Goal: Task Accomplishment & Management: Use online tool/utility

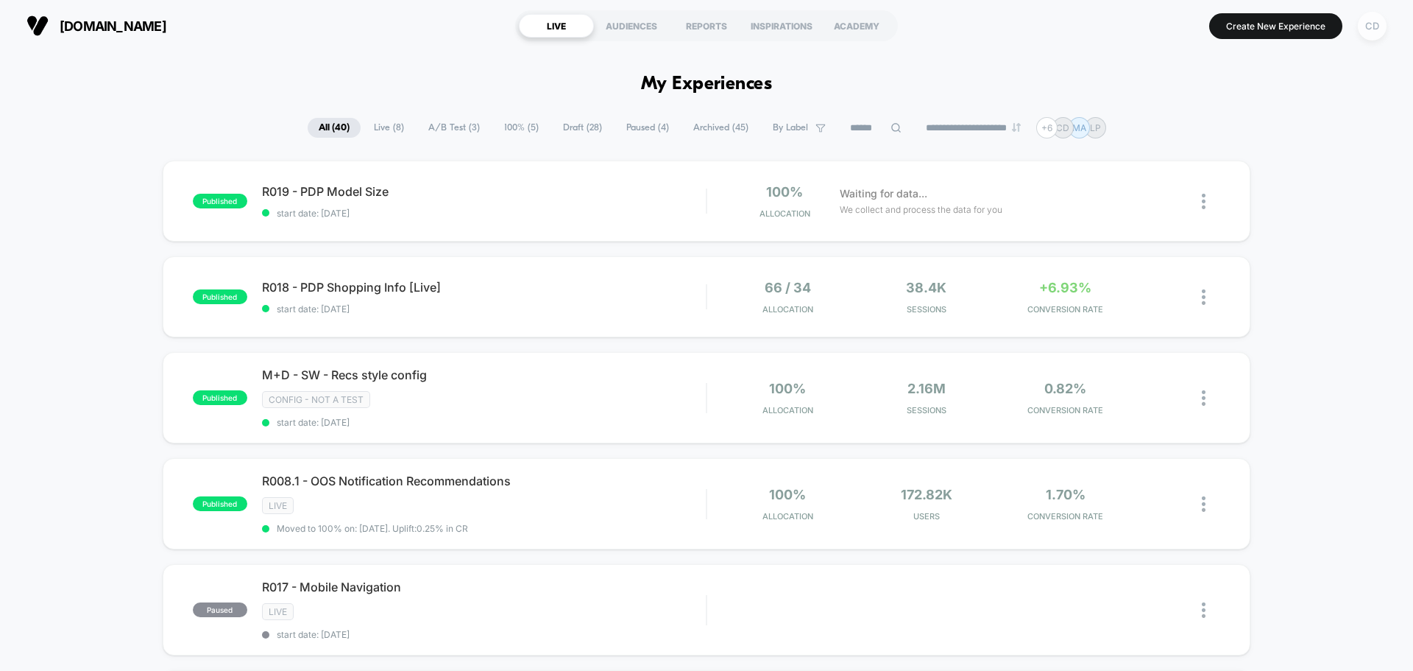
click at [611, 31] on div "CD" at bounding box center [1372, 26] width 29 height 29
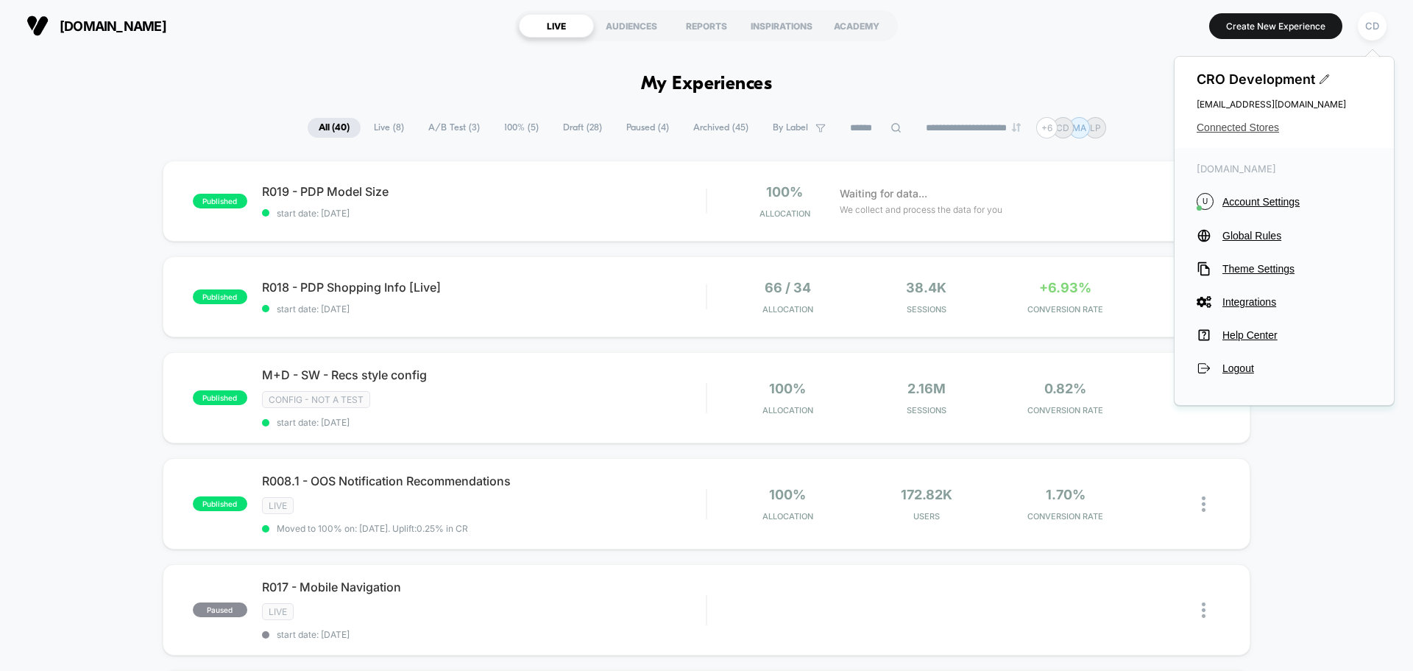
click at [611, 124] on span "Connected Stores" at bounding box center [1284, 127] width 175 height 12
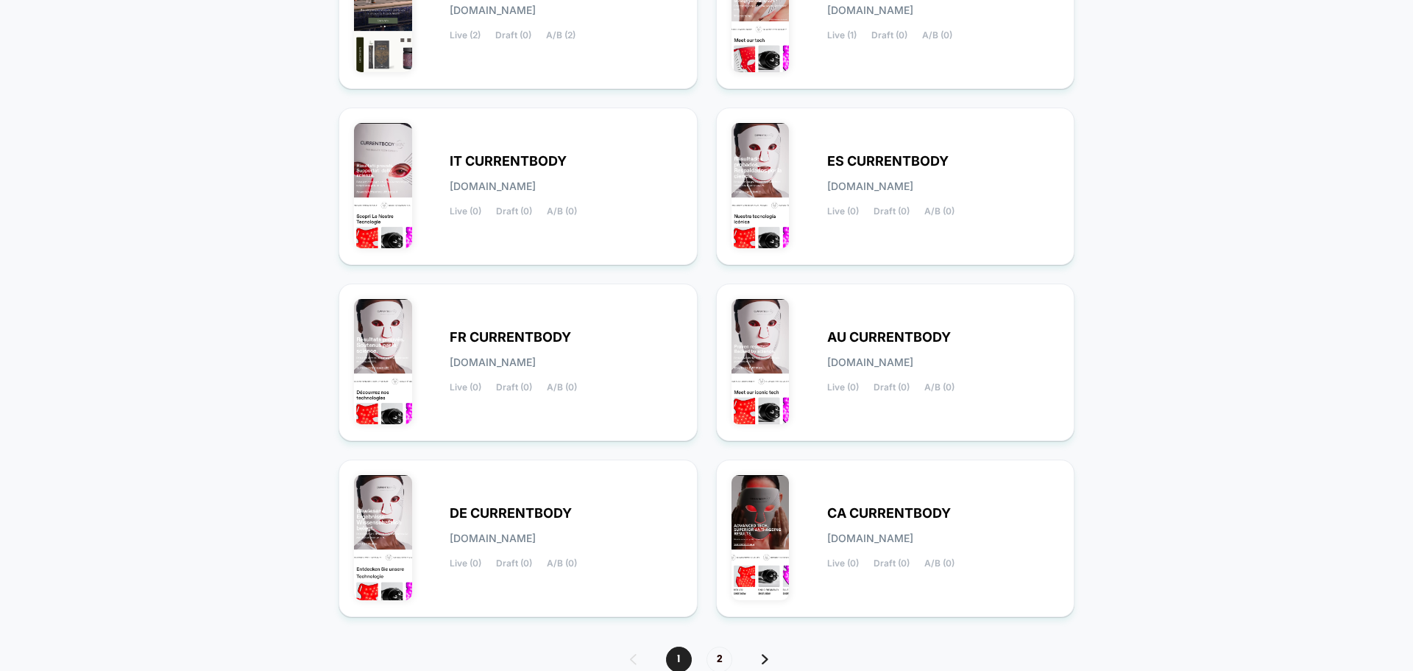
scroll to position [507, 0]
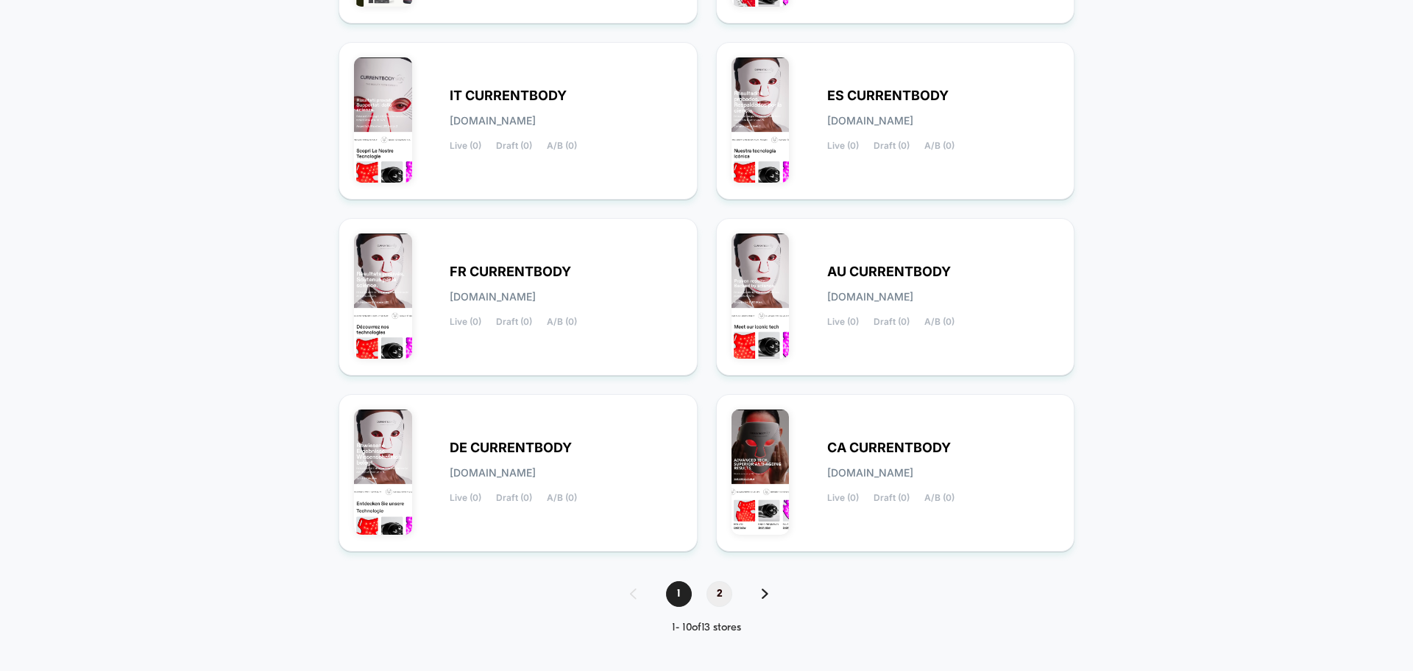
click at [611, 377] on span "2" at bounding box center [720, 594] width 26 height 26
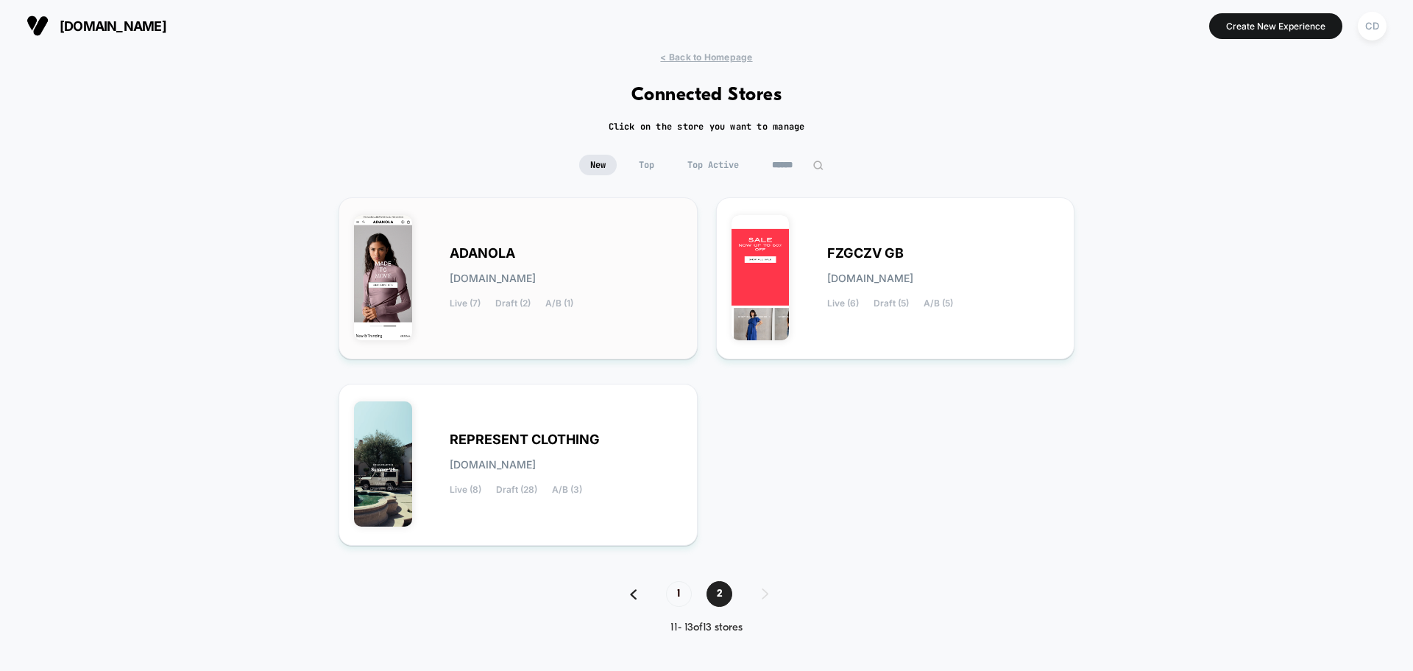
click at [543, 241] on div "ADANOLA [DOMAIN_NAME] Live (7) Draft (2) A/B (1)" at bounding box center [518, 278] width 328 height 131
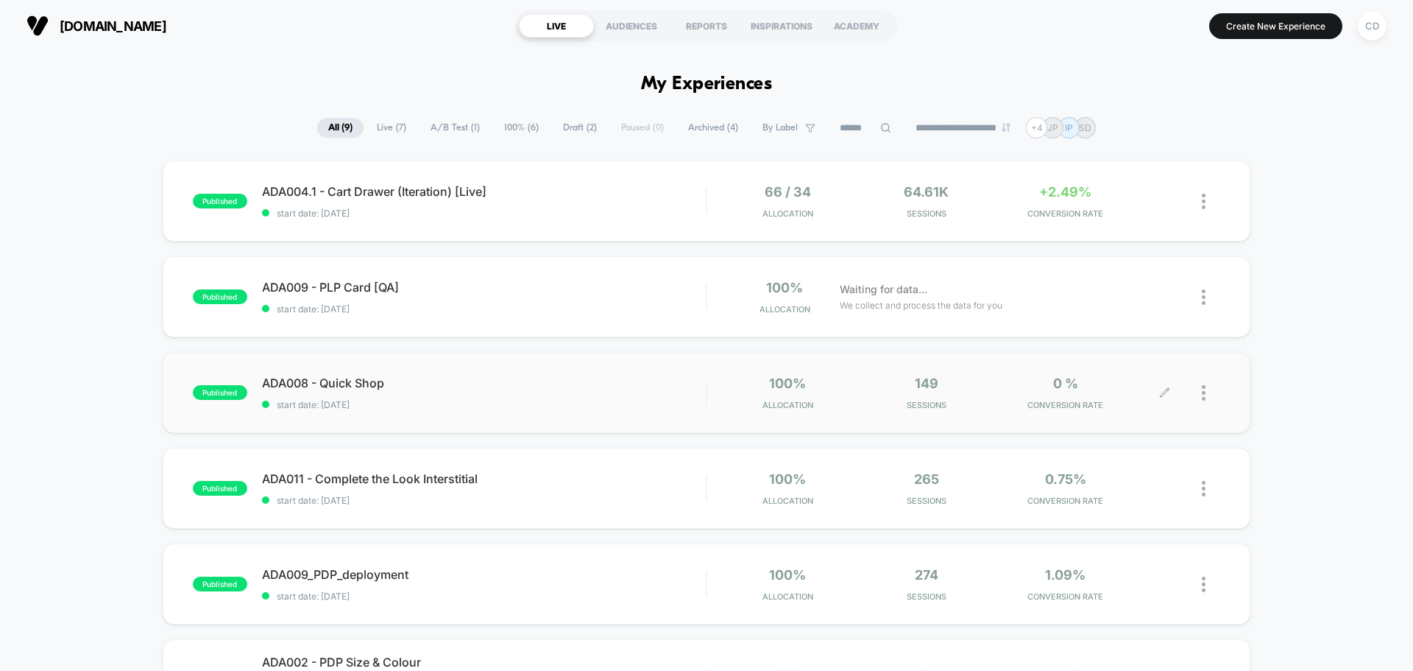
click at [611, 377] on icon at bounding box center [1164, 392] width 11 height 11
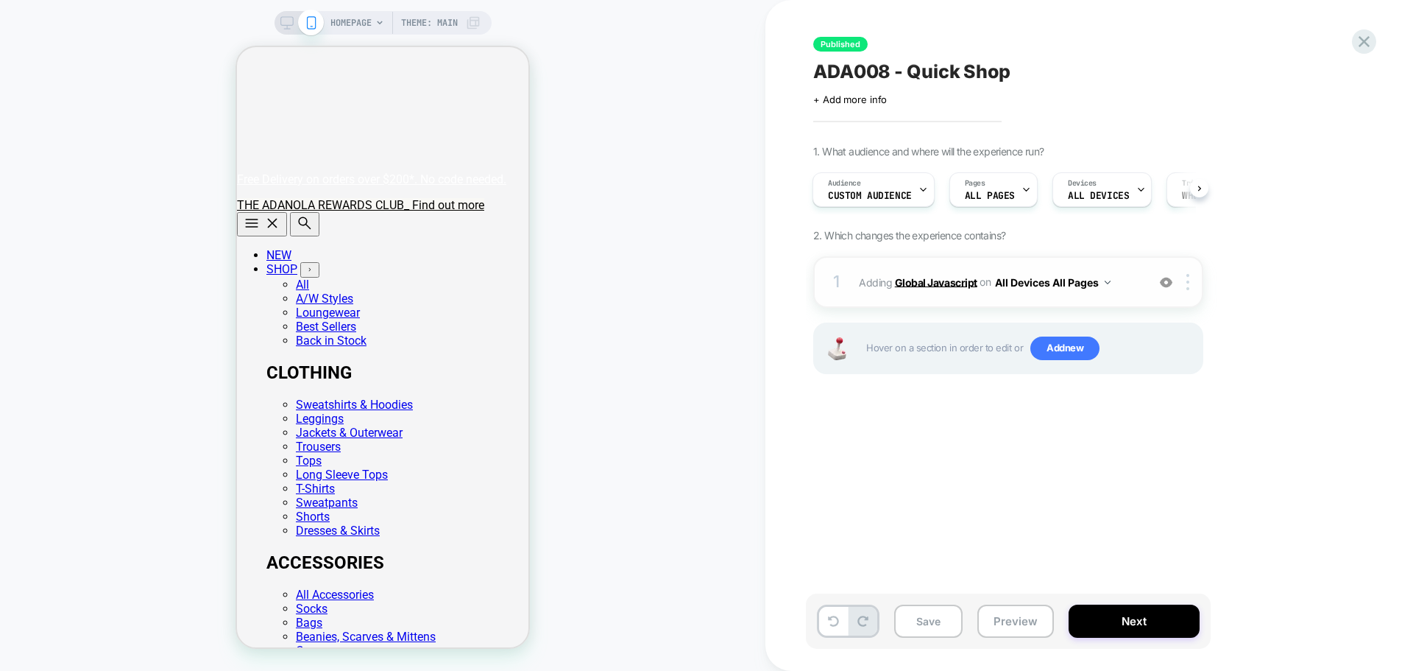
click at [611, 283] on b "Global Javascript" at bounding box center [936, 281] width 82 height 13
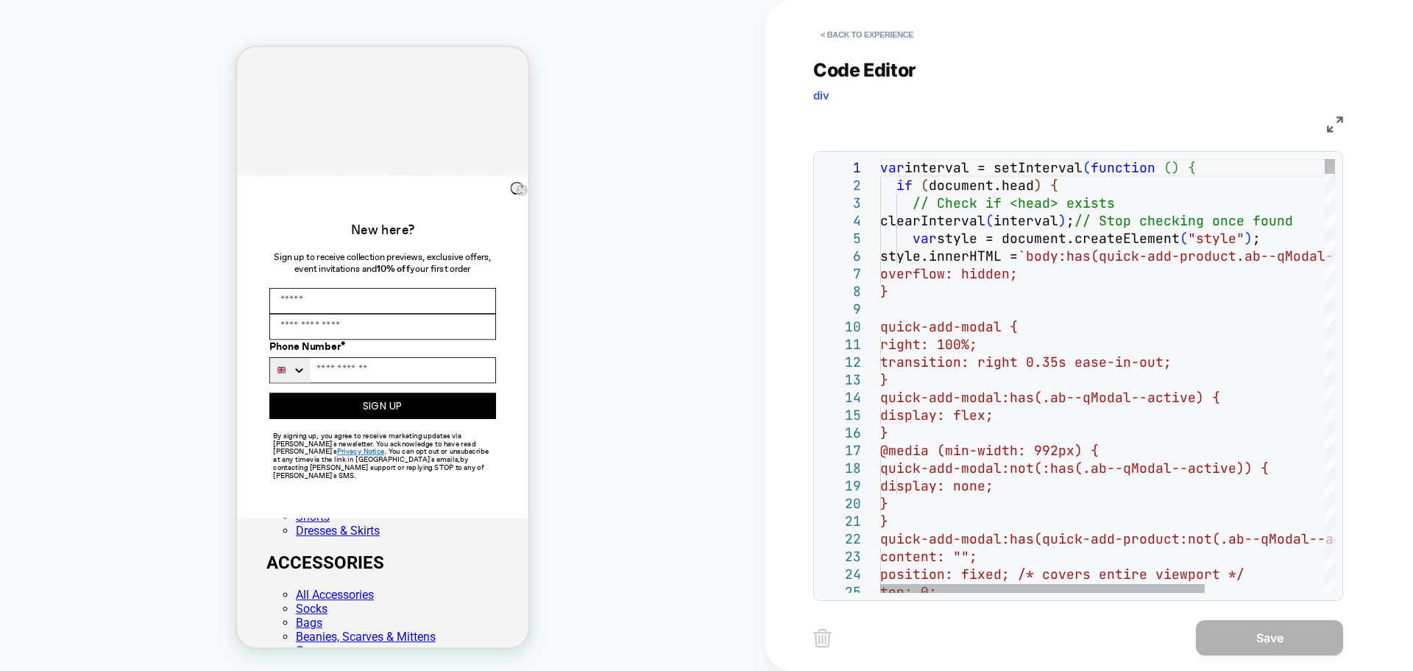
click at [611, 168] on div at bounding box center [1330, 166] width 10 height 15
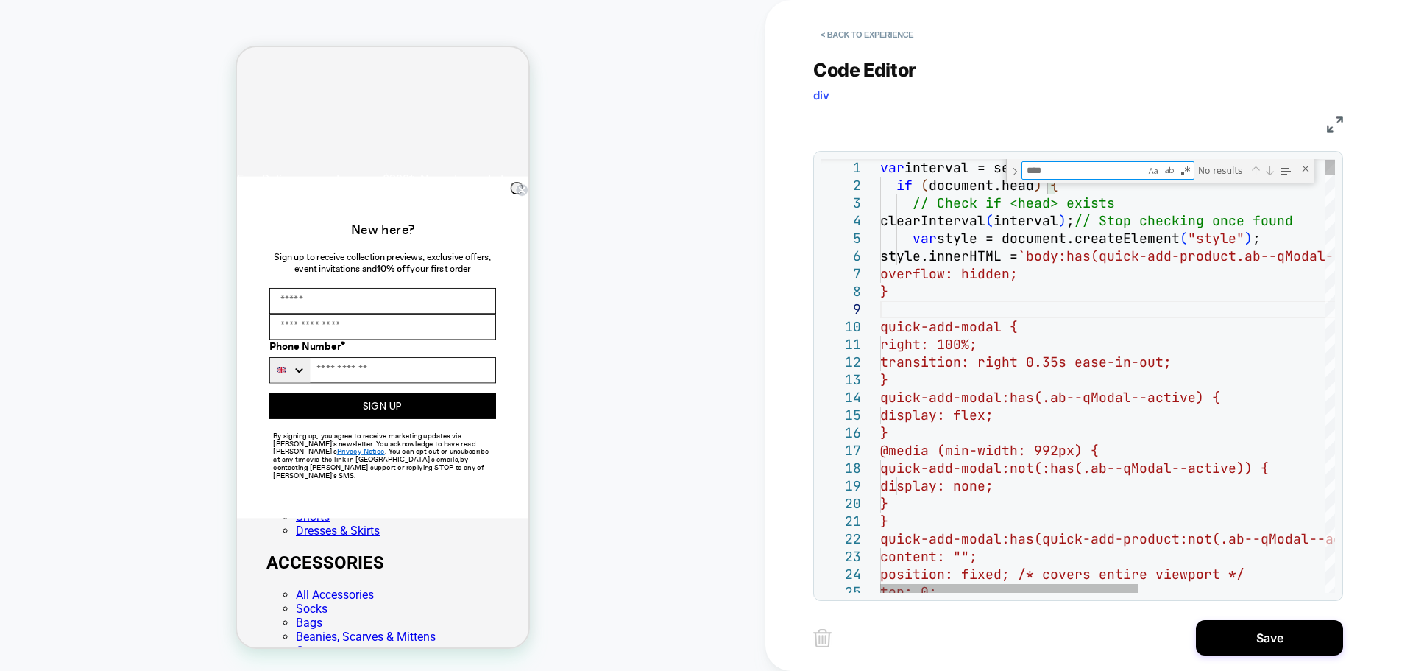
type textarea "**********"
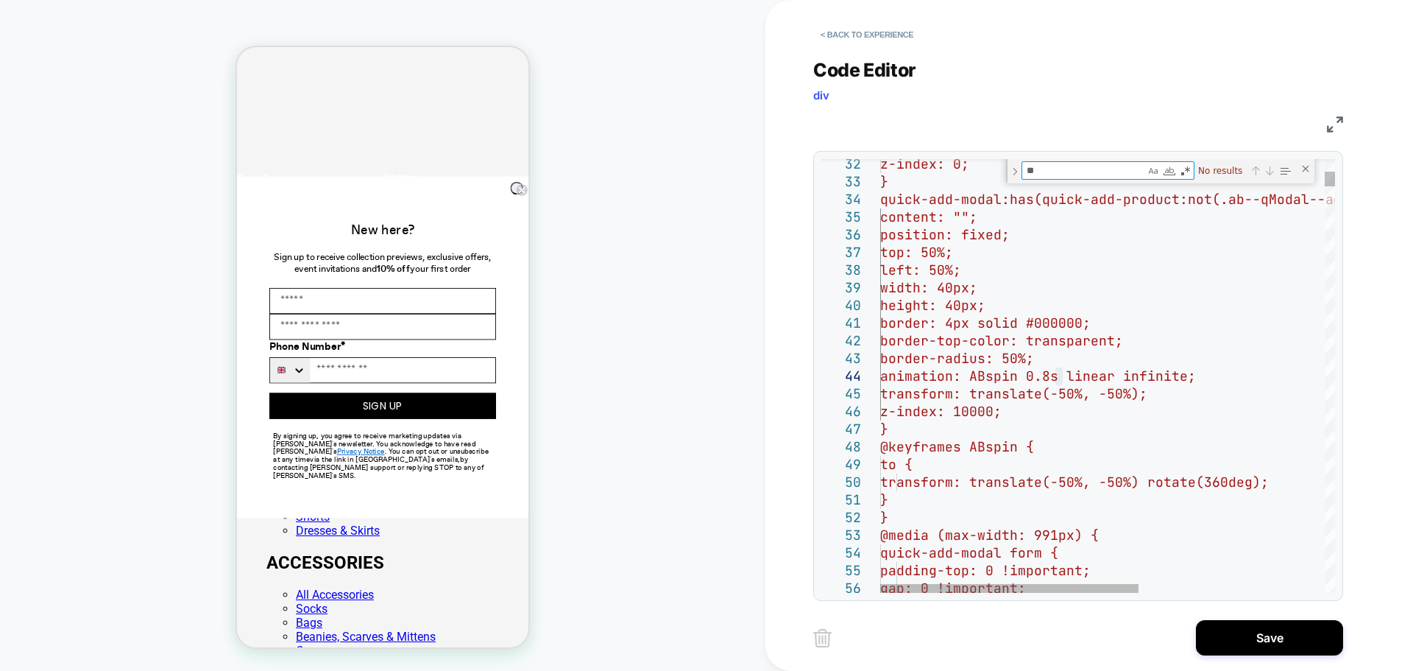
type textarea "*"
type textarea "**********"
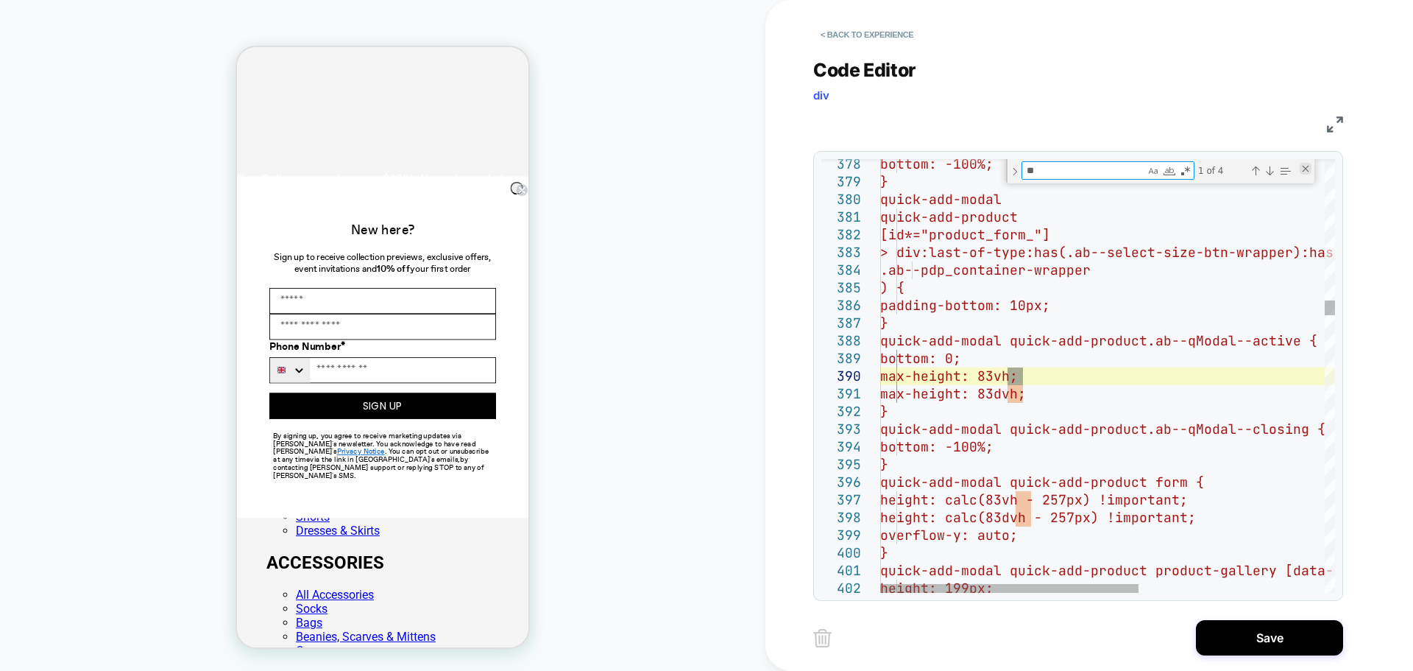
type textarea "**"
click at [611, 166] on div "Close (Escape)" at bounding box center [1306, 169] width 12 height 12
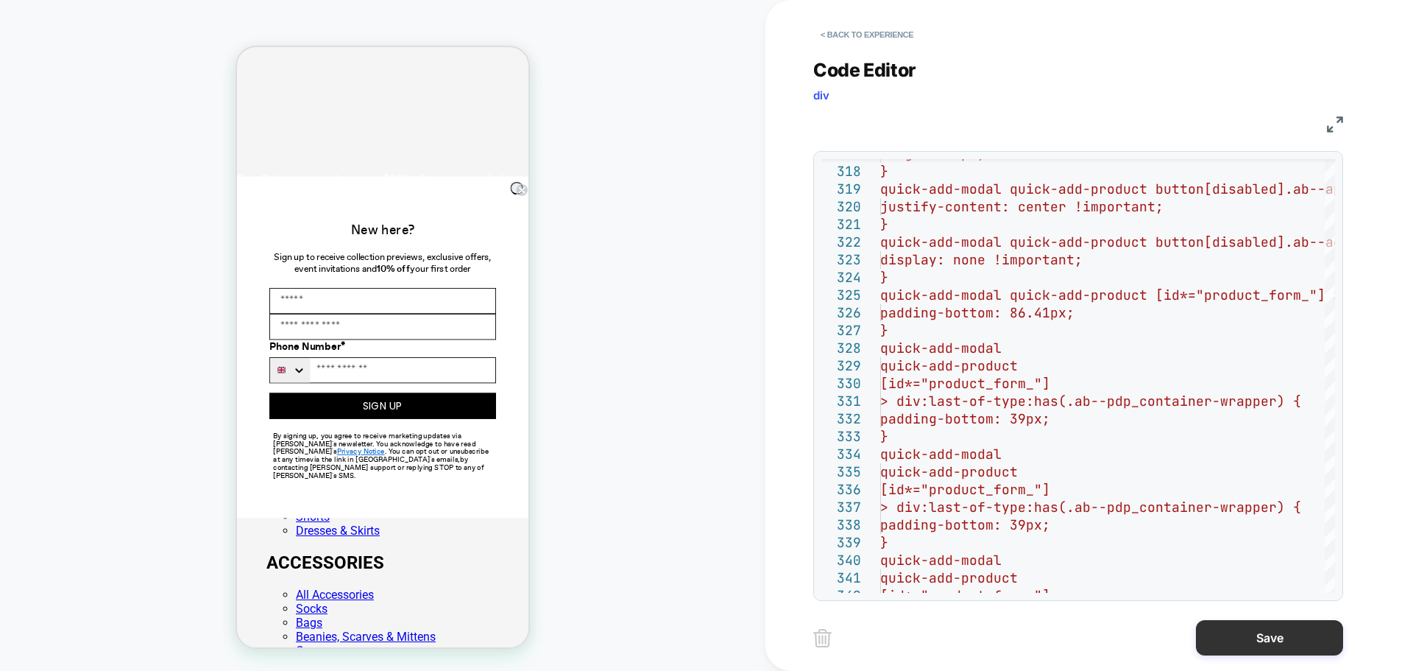
click at [611, 377] on button "Save" at bounding box center [1269, 637] width 147 height 35
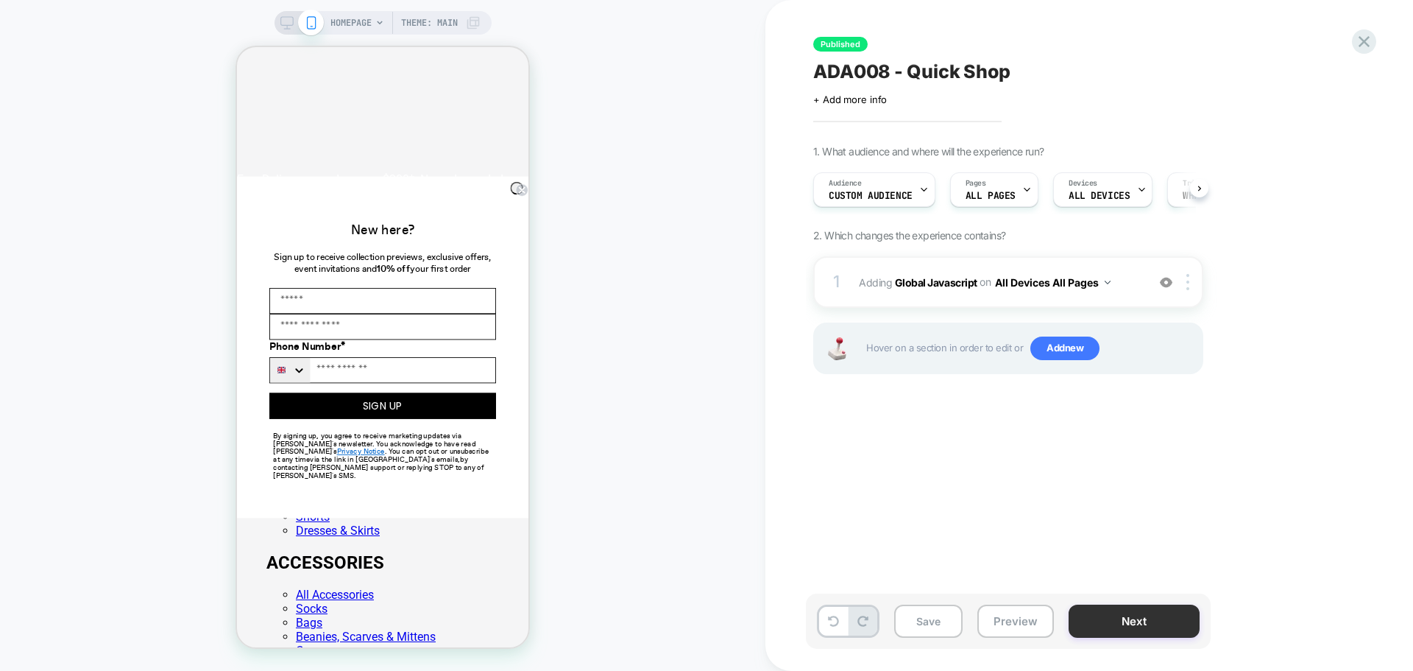
scroll to position [0, 1]
click at [611, 377] on button "Next" at bounding box center [1134, 620] width 131 height 33
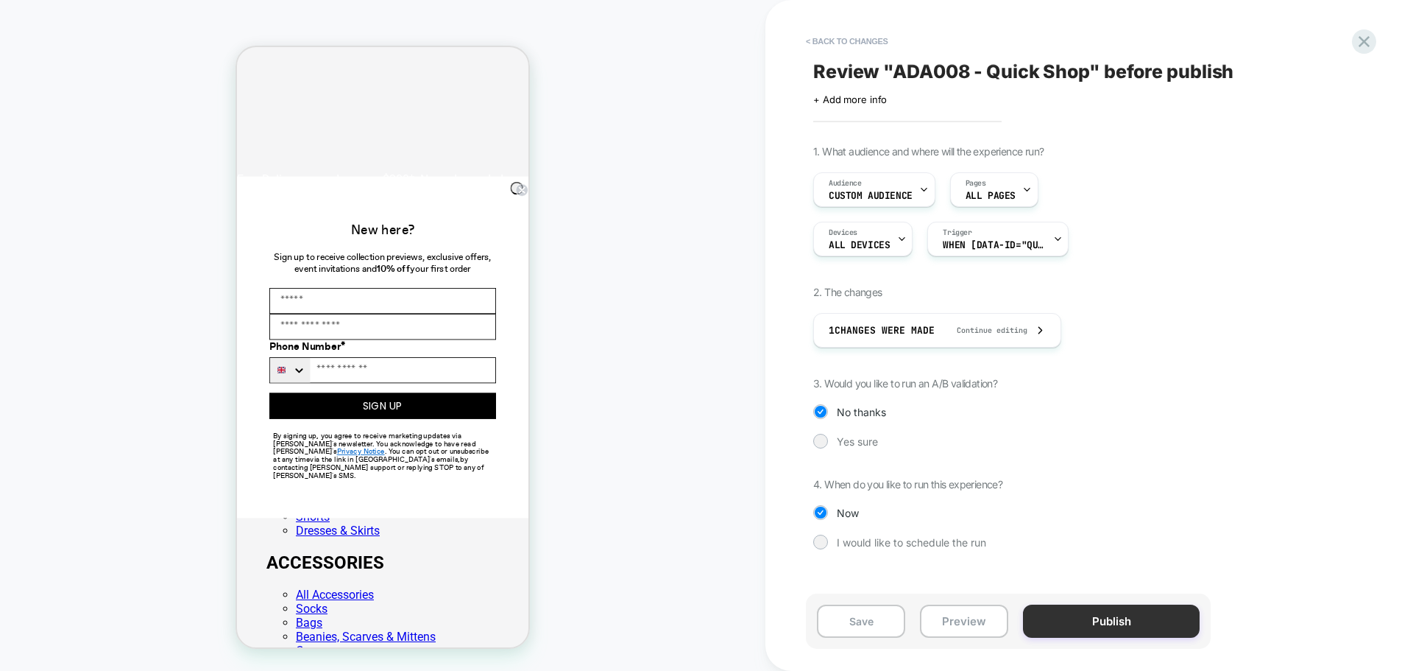
click at [611, 377] on button "Publish" at bounding box center [1111, 620] width 177 height 33
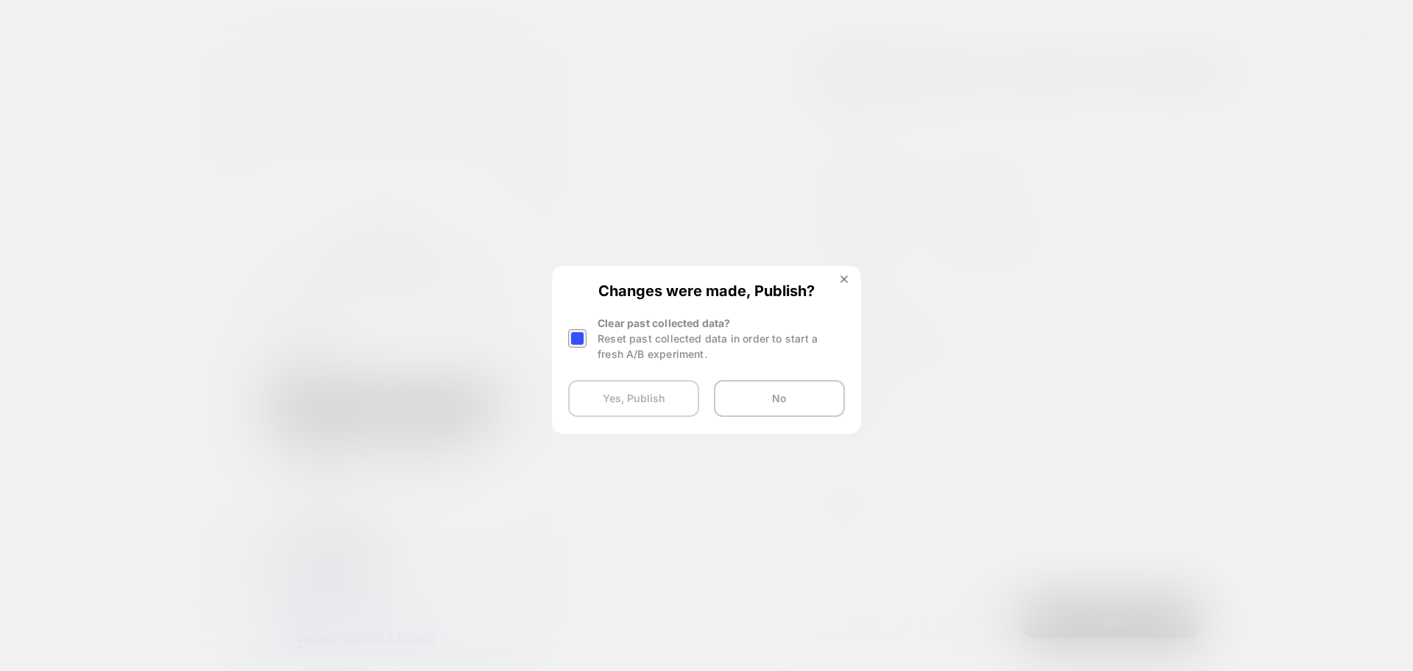
drag, startPoint x: 584, startPoint y: 340, endPoint x: 620, endPoint y: 400, distance: 69.7
click at [585, 341] on div at bounding box center [577, 338] width 18 height 18
click at [611, 377] on button "Yes, Publish" at bounding box center [633, 398] width 131 height 37
